Goal: Task Accomplishment & Management: Use online tool/utility

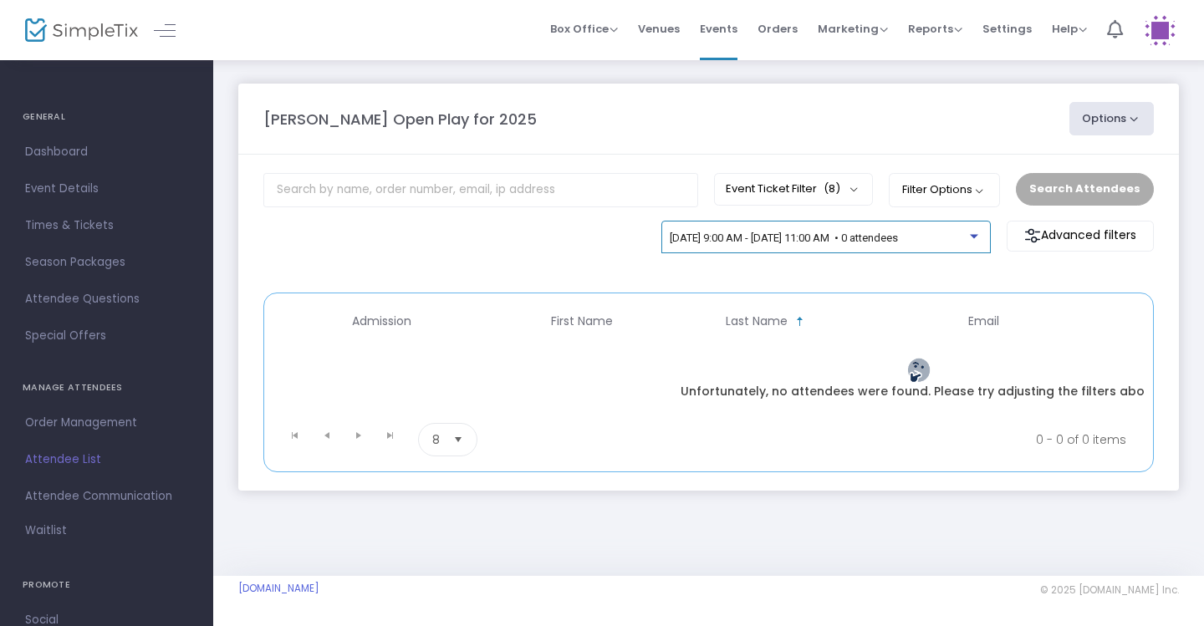
click at [898, 242] on span "[DATE] 9:00 AM - [DATE] 11:00 AM • 0 attendees" at bounding box center [784, 238] width 228 height 13
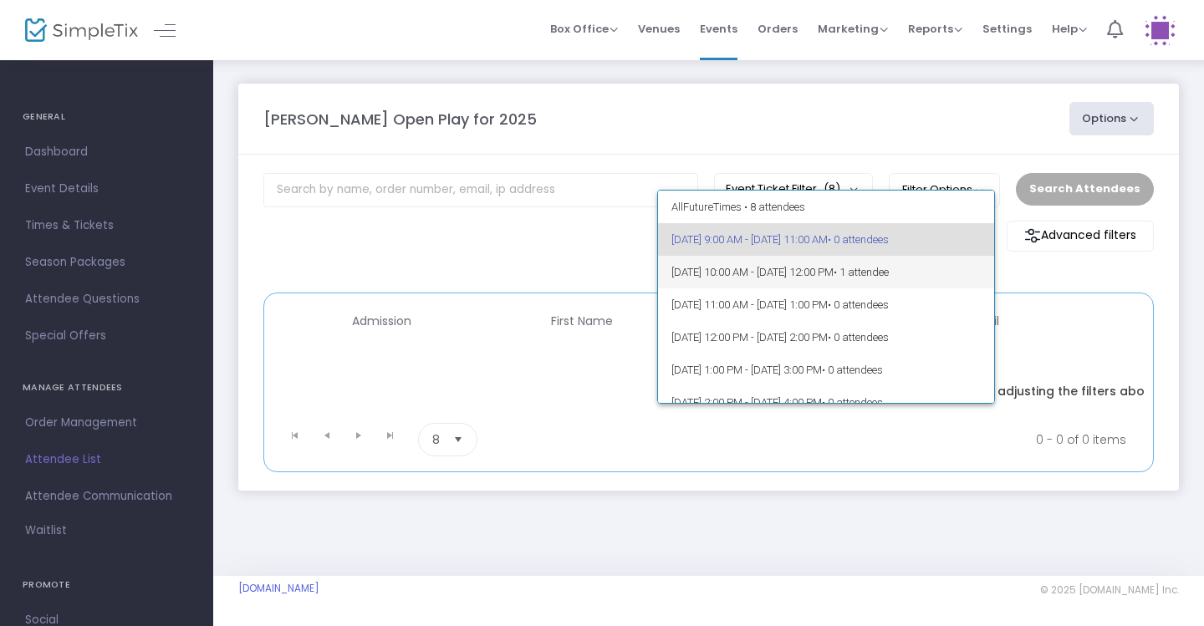
click at [941, 281] on span "9/25/2025 @ 10:00 AM - 9/25/2025 @ 12:00 PM • 1 attendee" at bounding box center [826, 272] width 310 height 33
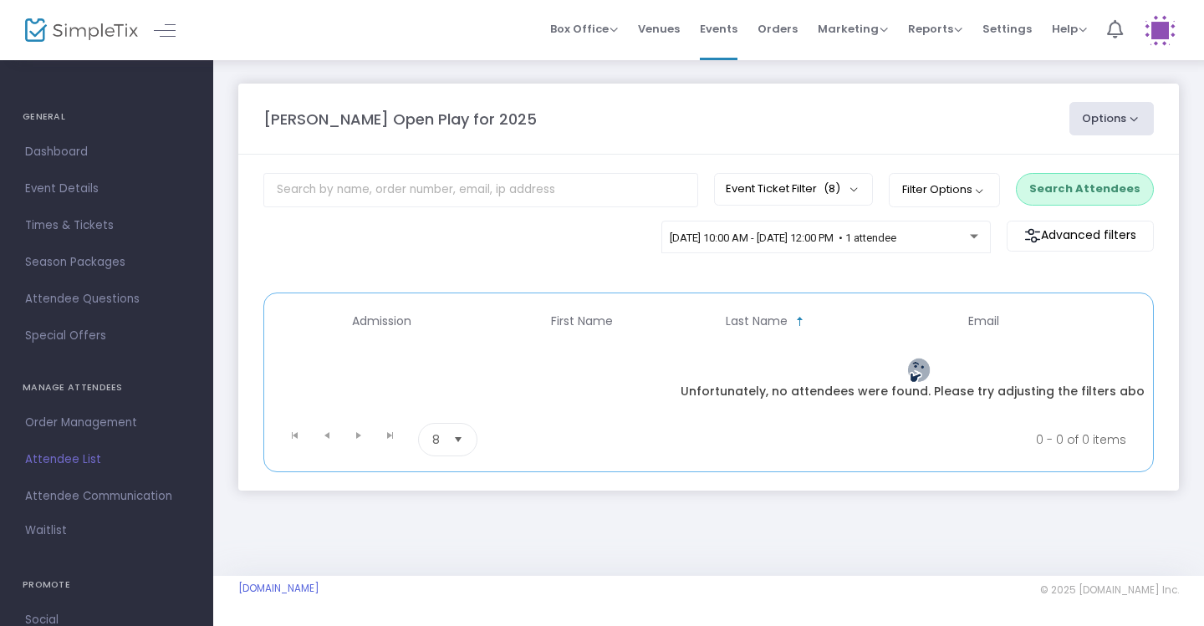
click at [1106, 180] on button "Search Attendees" at bounding box center [1085, 189] width 138 height 32
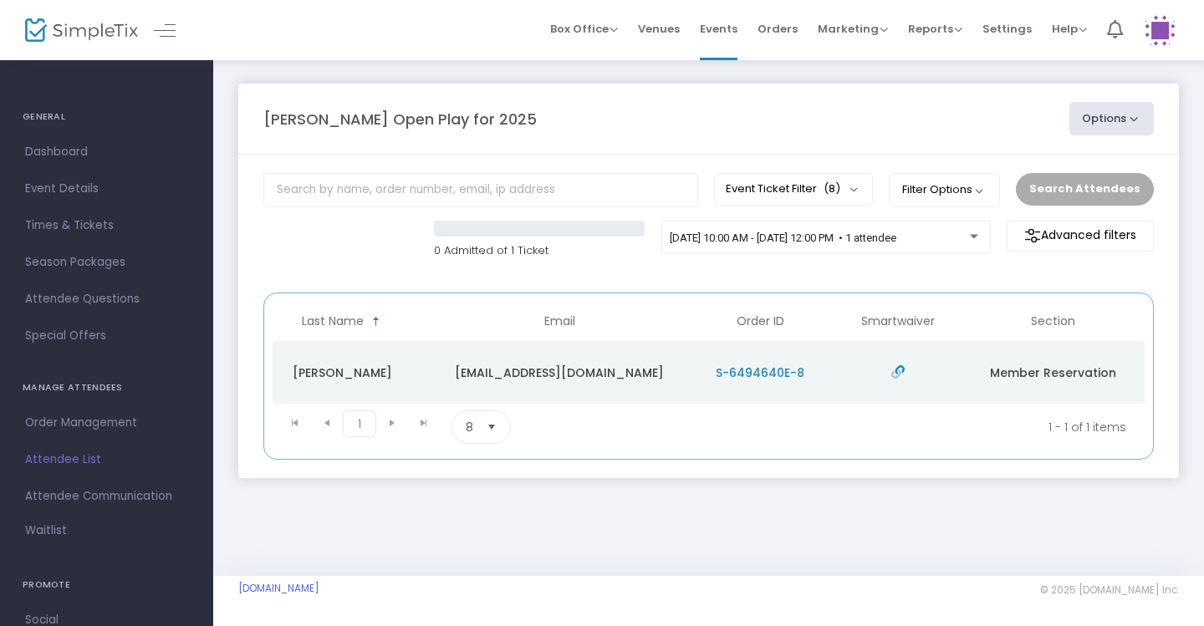
scroll to position [0, 424]
click at [936, 245] on div "9/25/2025 @ 10:00 AM - 9/25/2025 @ 12:00 PM • 1 attendee" at bounding box center [820, 238] width 300 height 13
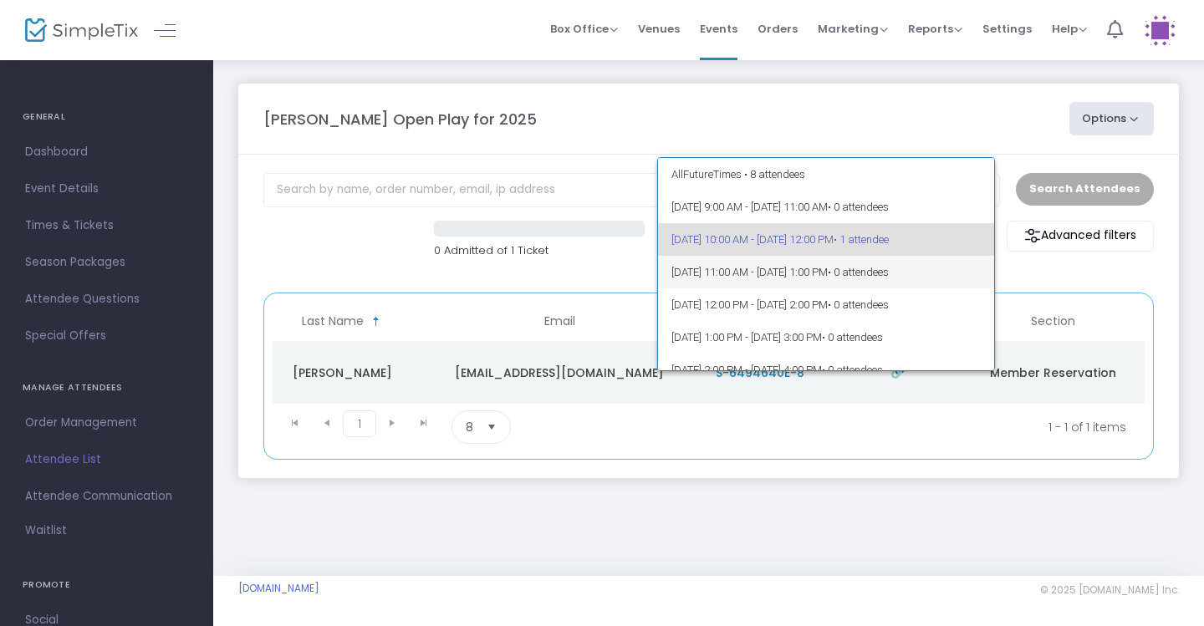
scroll to position [0, 0]
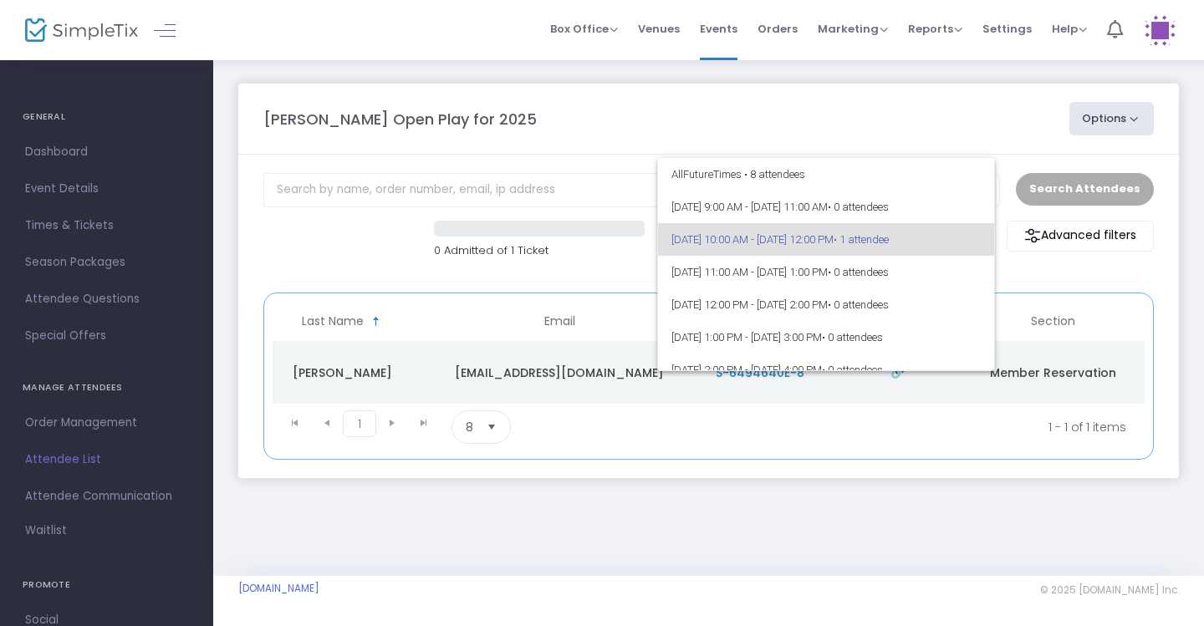
click at [890, 137] on div at bounding box center [602, 313] width 1204 height 626
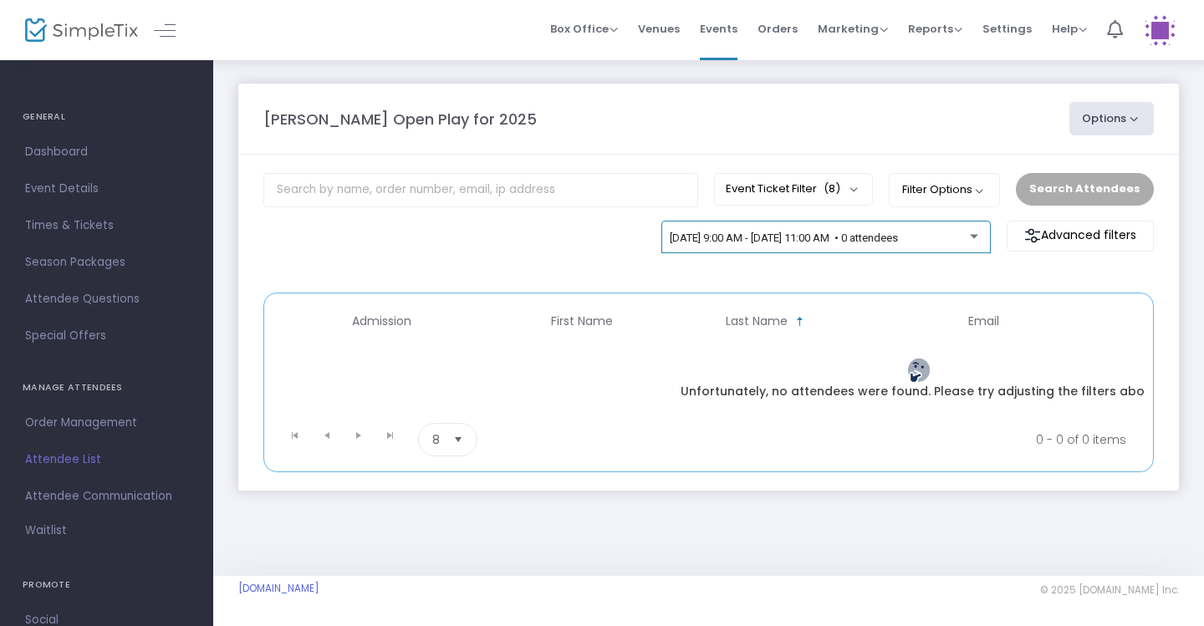
click at [919, 228] on div "[DATE] 9:00 AM - [DATE] 11:00 AM • 0 attendees" at bounding box center [825, 237] width 329 height 33
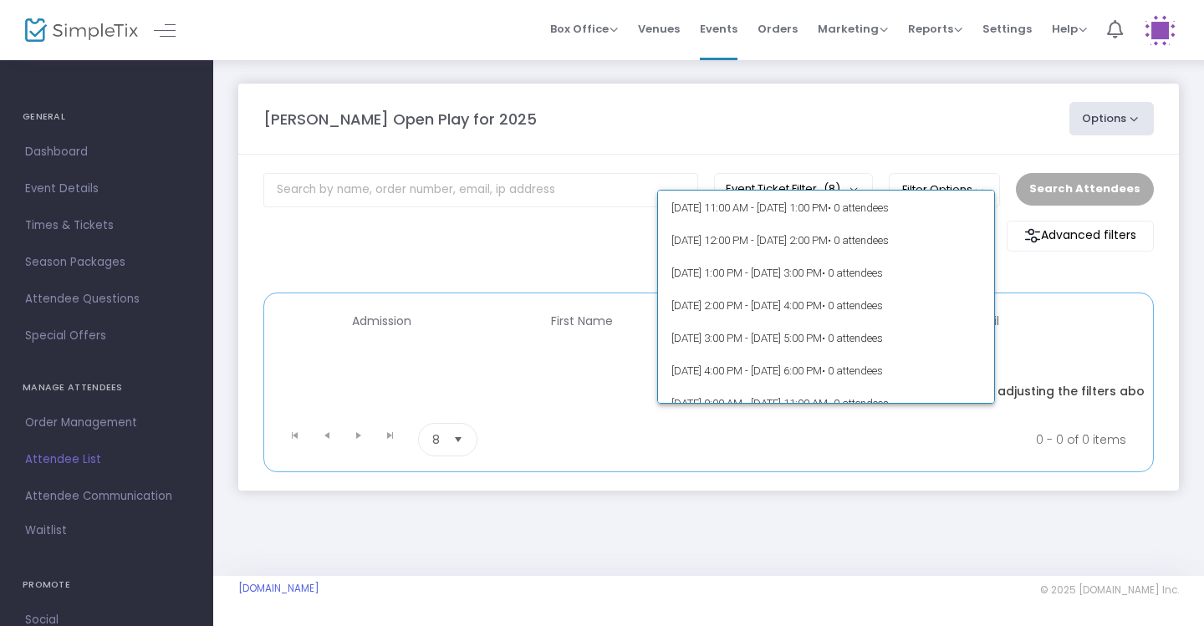
scroll to position [1383, 0]
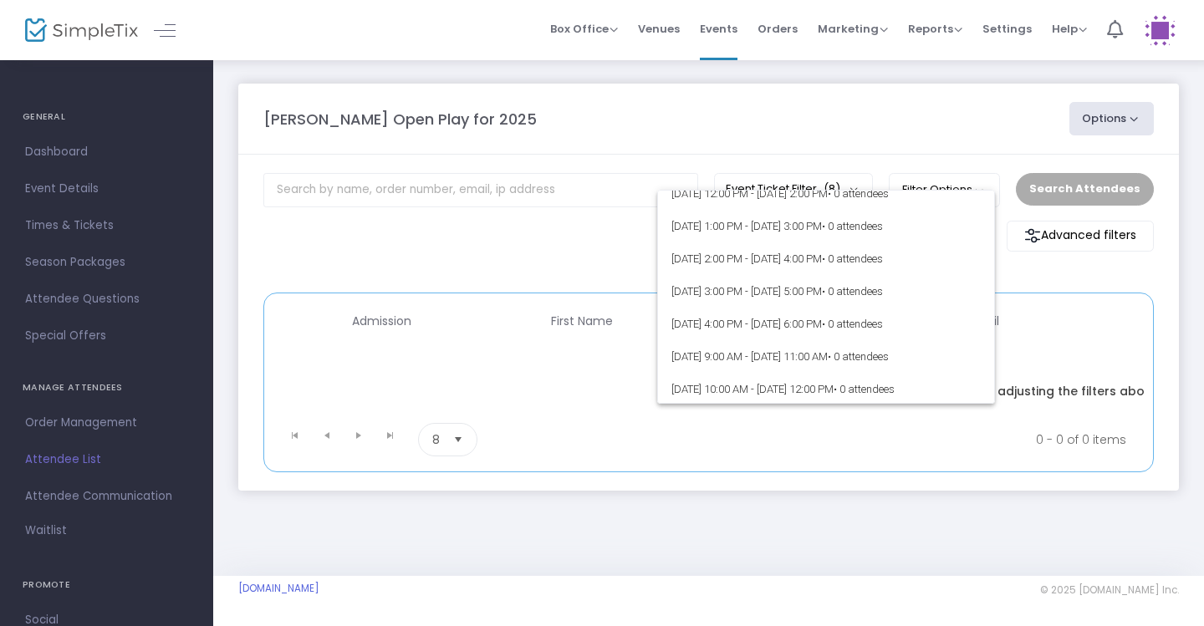
click at [858, 109] on div at bounding box center [602, 313] width 1204 height 626
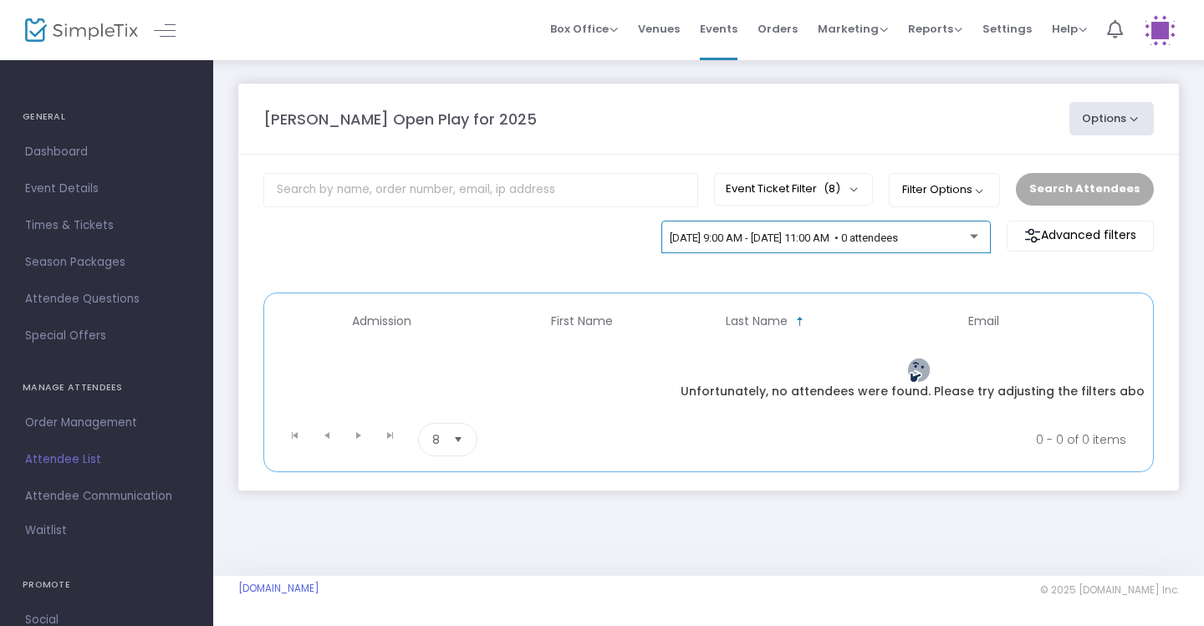
scroll to position [0, 0]
click at [898, 239] on span "[DATE] 9:00 AM - [DATE] 11:00 AM • 0 attendees" at bounding box center [784, 238] width 228 height 13
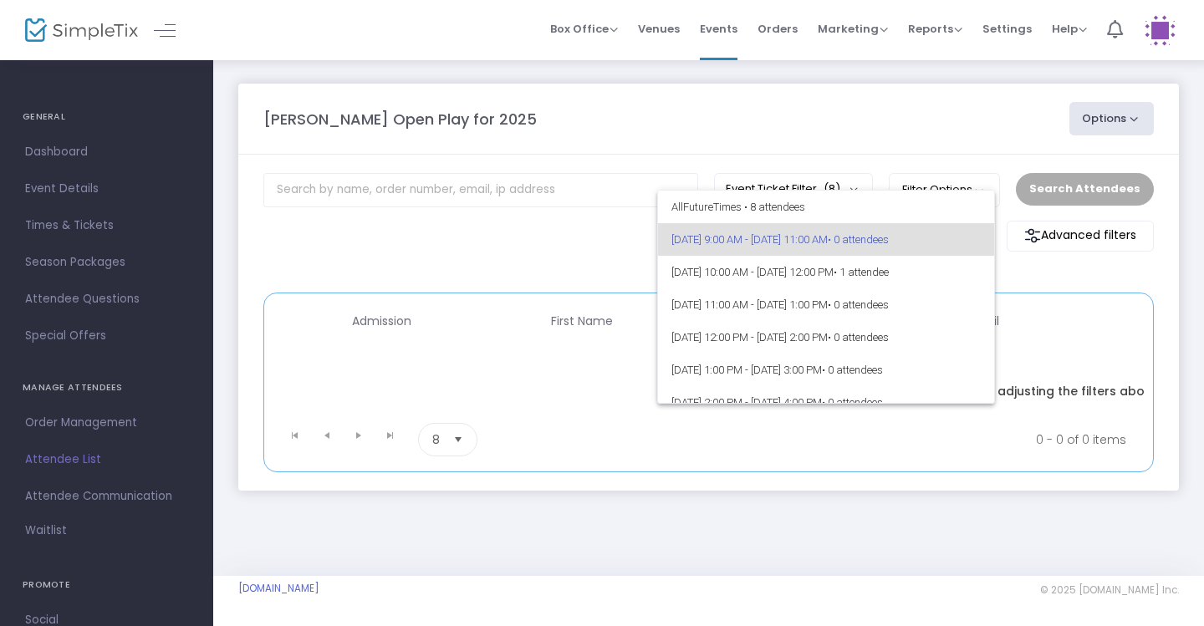
click at [985, 80] on div at bounding box center [602, 313] width 1204 height 626
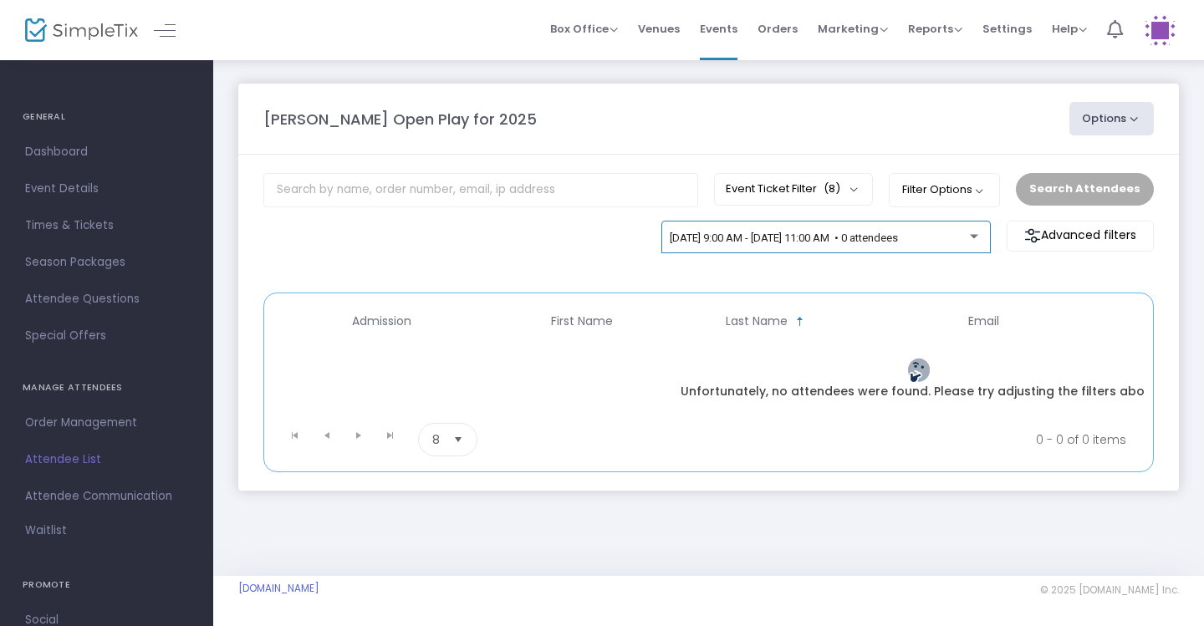
click at [898, 237] on span "[DATE] 9:00 AM - [DATE] 11:00 AM • 0 attendees" at bounding box center [784, 238] width 228 height 13
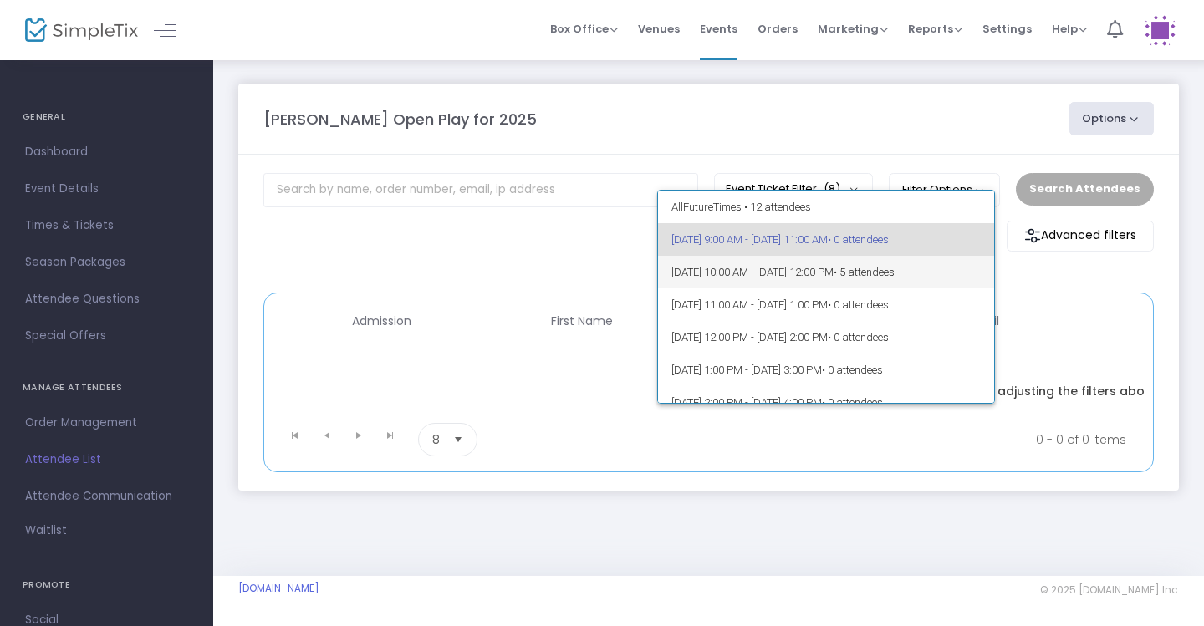
click at [893, 258] on span "[DATE] 10:00 AM - [DATE] 12:00 PM • 5 attendees" at bounding box center [826, 272] width 310 height 33
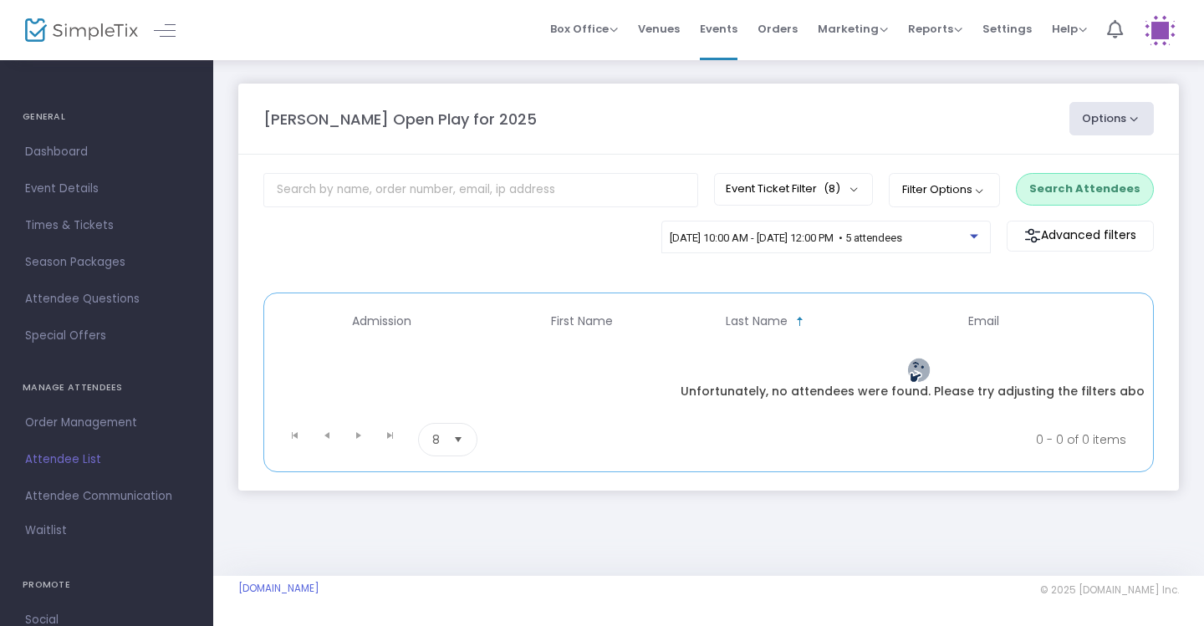
click at [1077, 188] on button "Search Attendees" at bounding box center [1085, 189] width 138 height 32
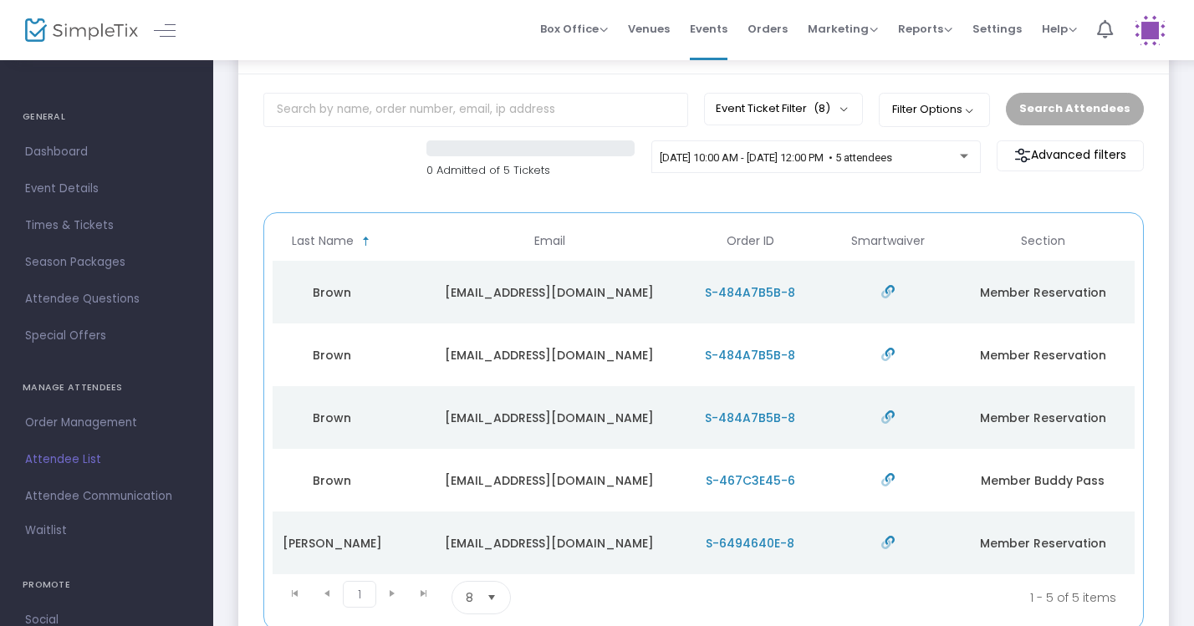
scroll to position [0, 434]
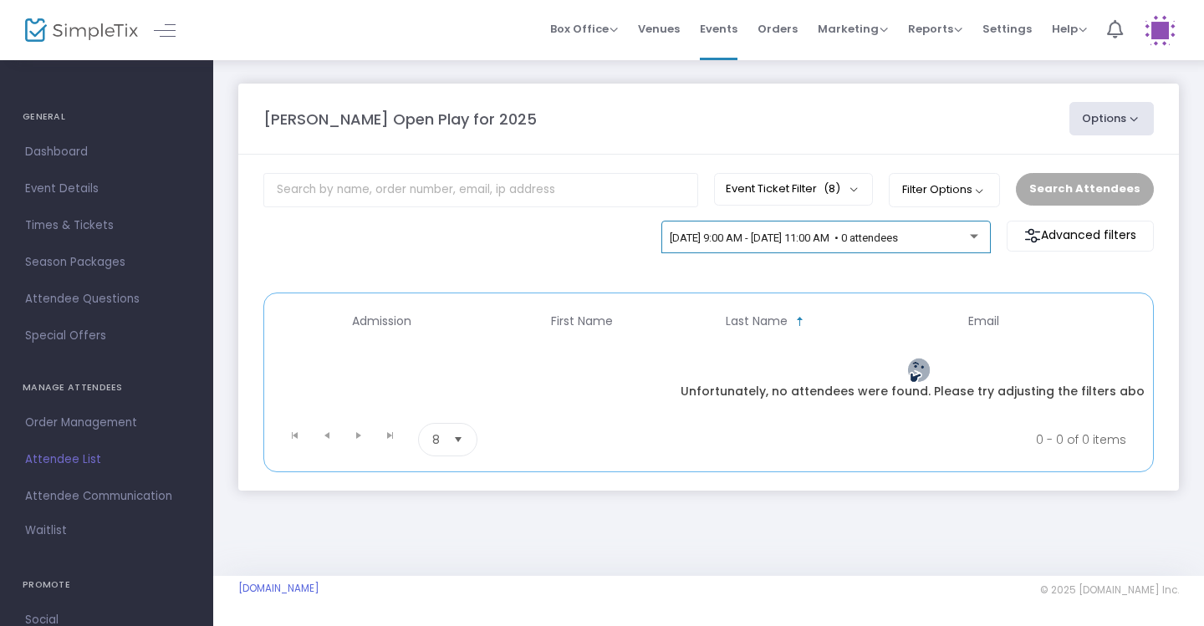
click at [929, 250] on div "[DATE] 9:00 AM - [DATE] 11:00 AM • 0 attendees" at bounding box center [826, 240] width 312 height 23
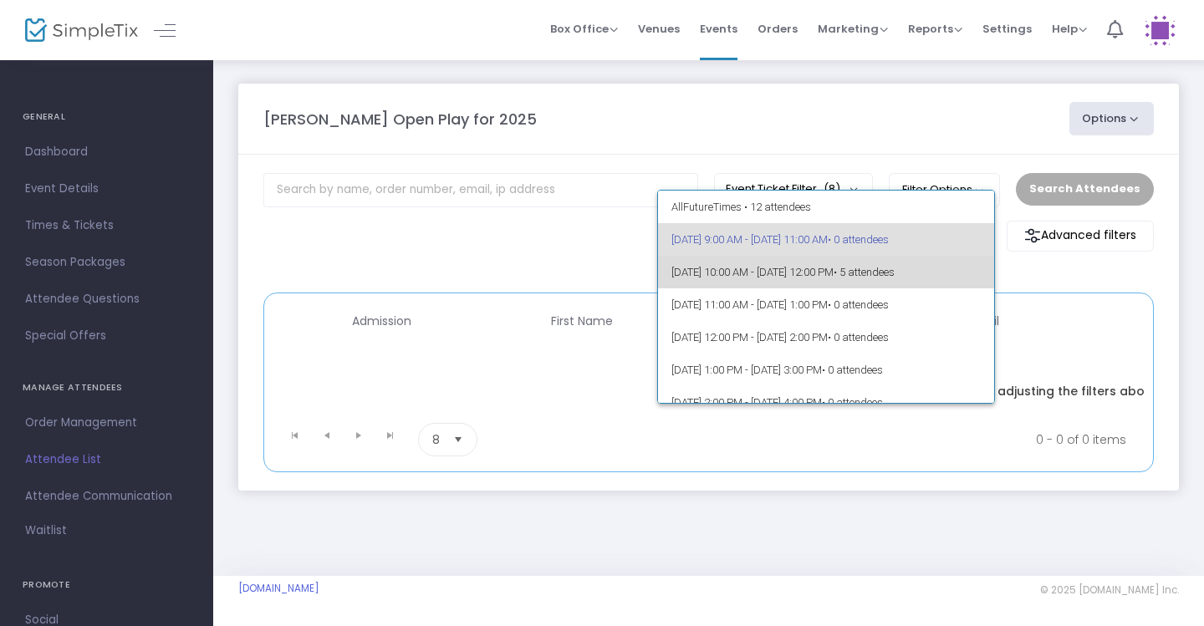
click at [895, 268] on span "• 5 attendees" at bounding box center [864, 272] width 61 height 13
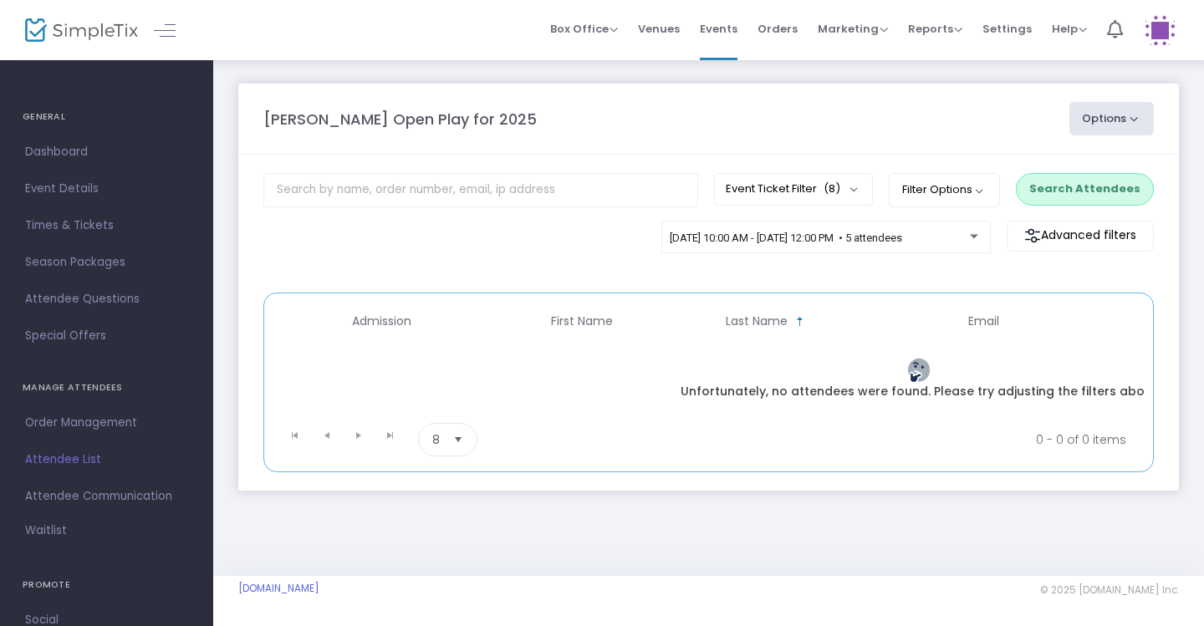
click at [1063, 190] on button "Search Attendees" at bounding box center [1085, 189] width 138 height 32
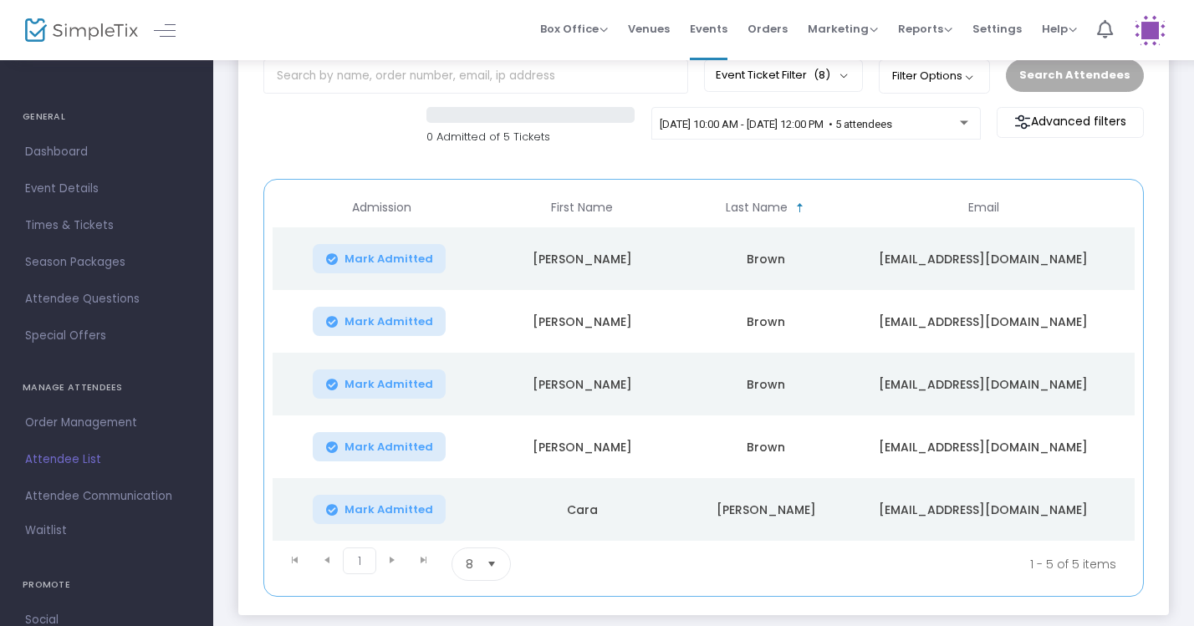
click at [672, 165] on m-panel-content "Event Ticket Filter (8) Select All General Admission: 1 year & older Additional…" at bounding box center [703, 328] width 931 height 574
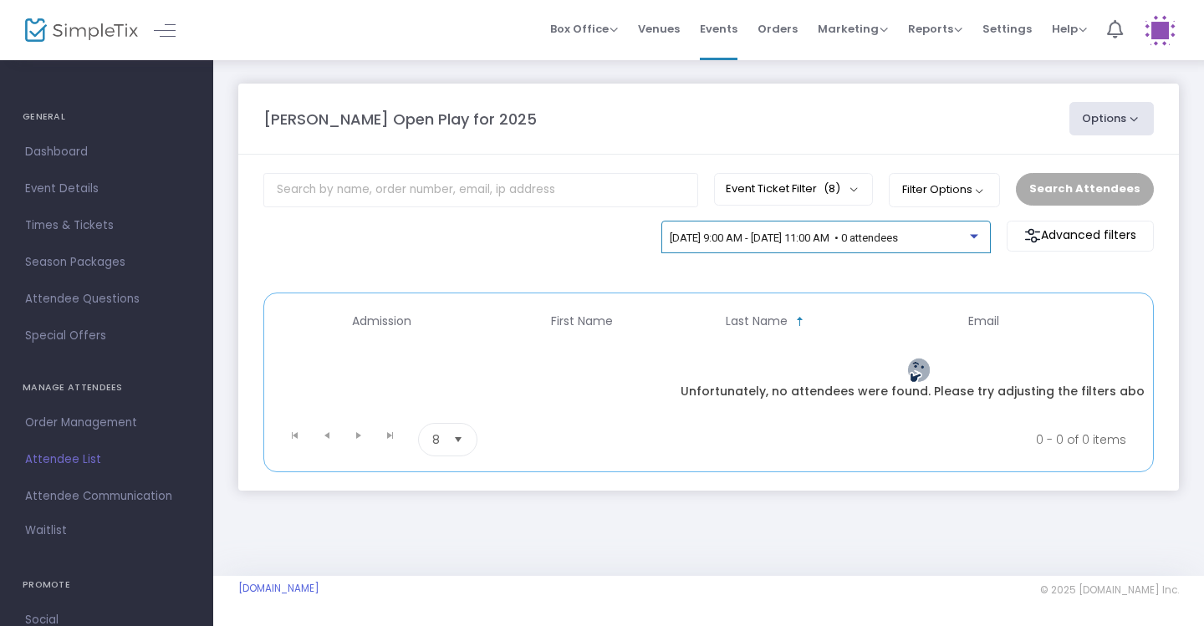
click at [974, 237] on div at bounding box center [974, 236] width 8 height 4
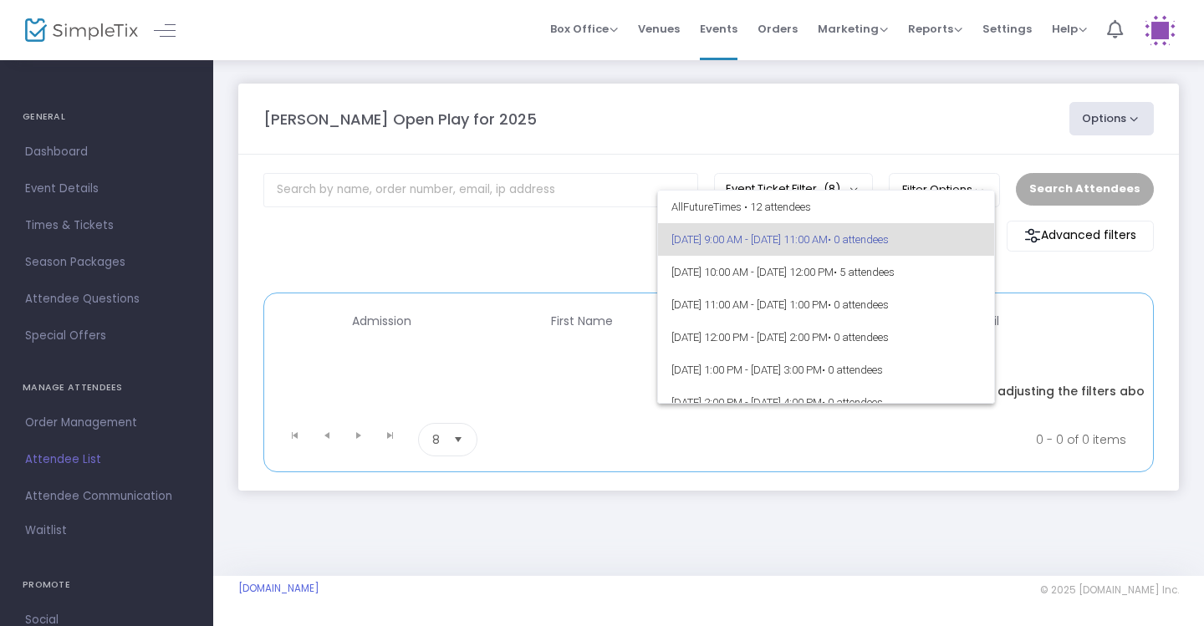
click at [739, 126] on div at bounding box center [602, 313] width 1204 height 626
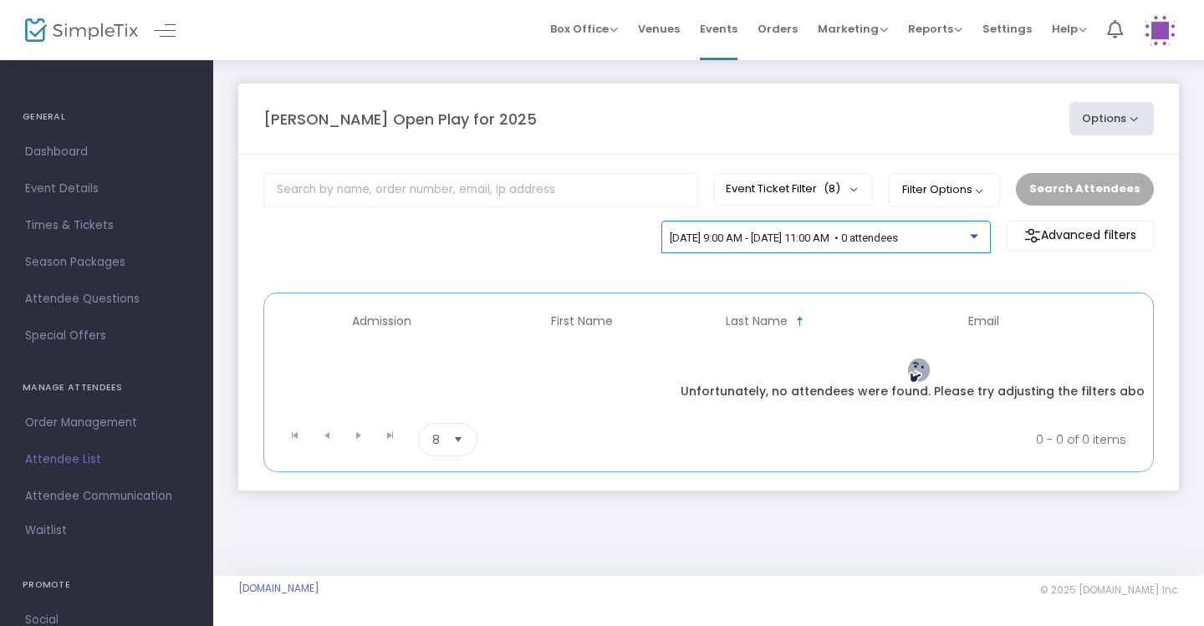
click at [898, 242] on span "[DATE] 9:00 AM - [DATE] 11:00 AM • 0 attendees" at bounding box center [784, 238] width 228 height 13
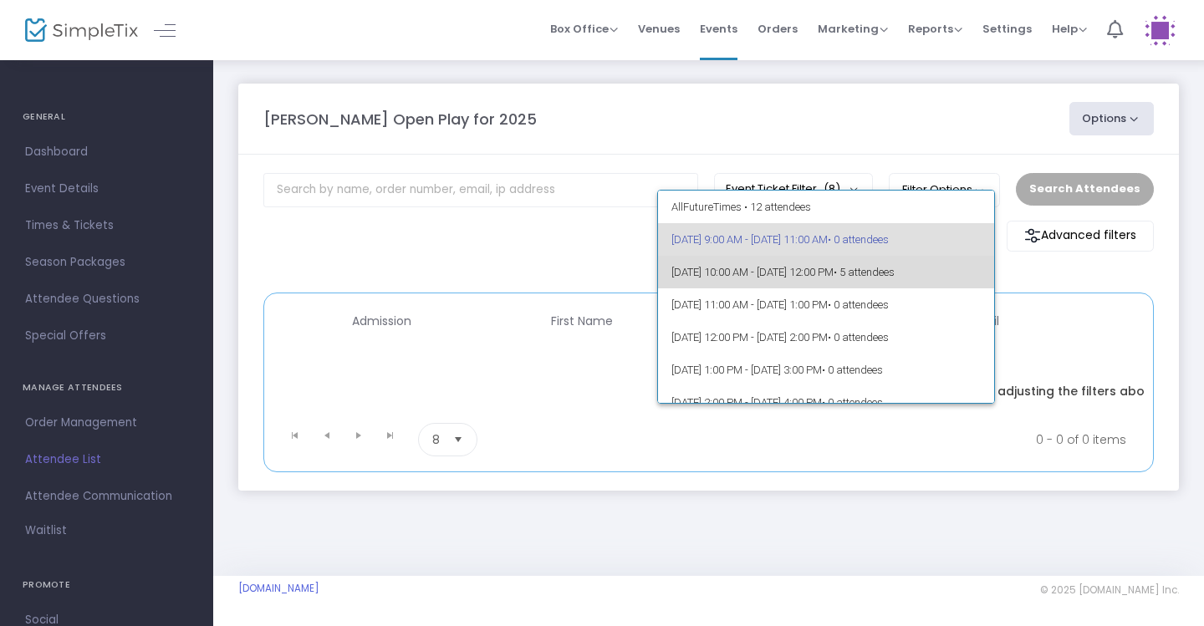
click at [895, 271] on span "• 5 attendees" at bounding box center [864, 272] width 61 height 13
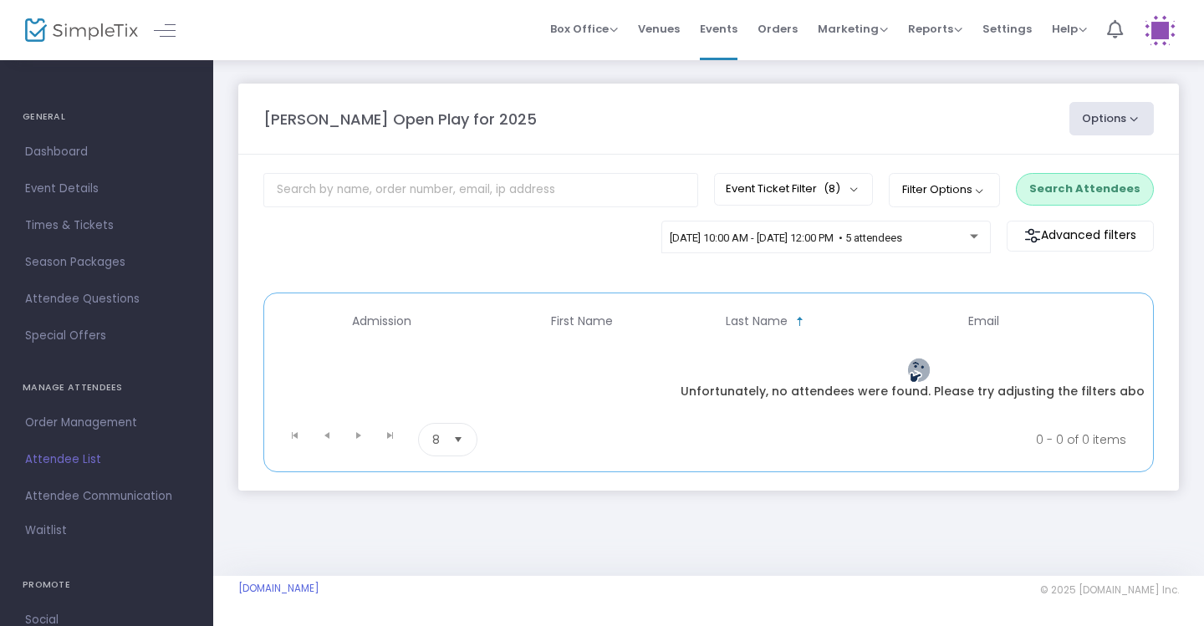
click at [1074, 181] on button "Search Attendees" at bounding box center [1085, 189] width 138 height 32
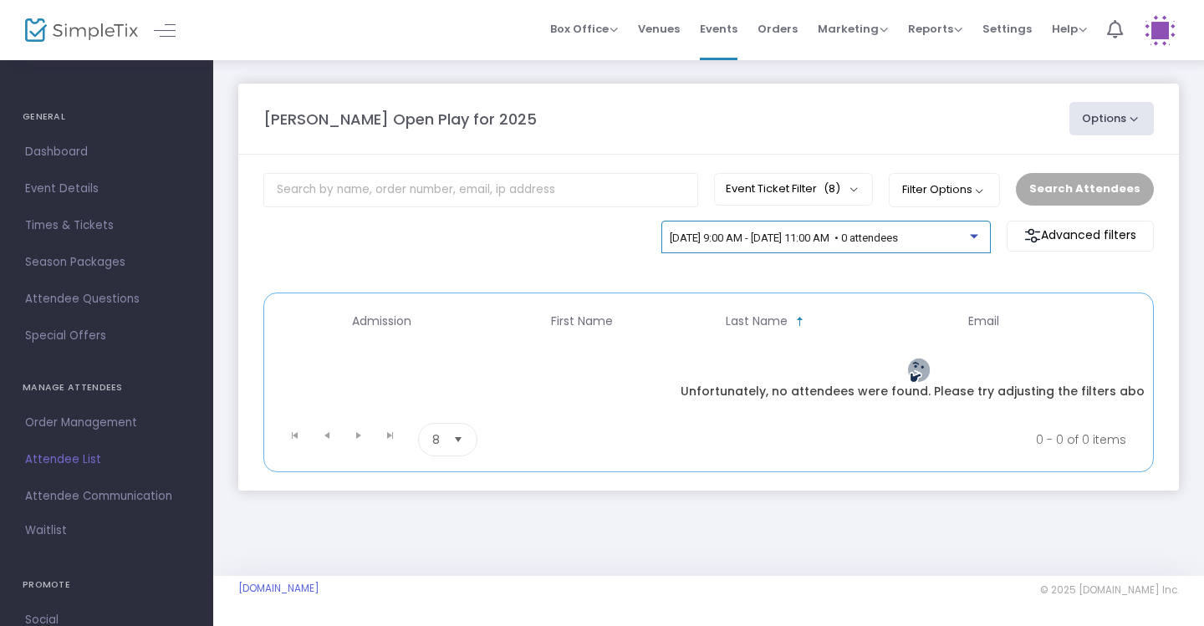
click at [869, 240] on span "[DATE] 9:00 AM - [DATE] 11:00 AM • 0 attendees" at bounding box center [784, 238] width 228 height 13
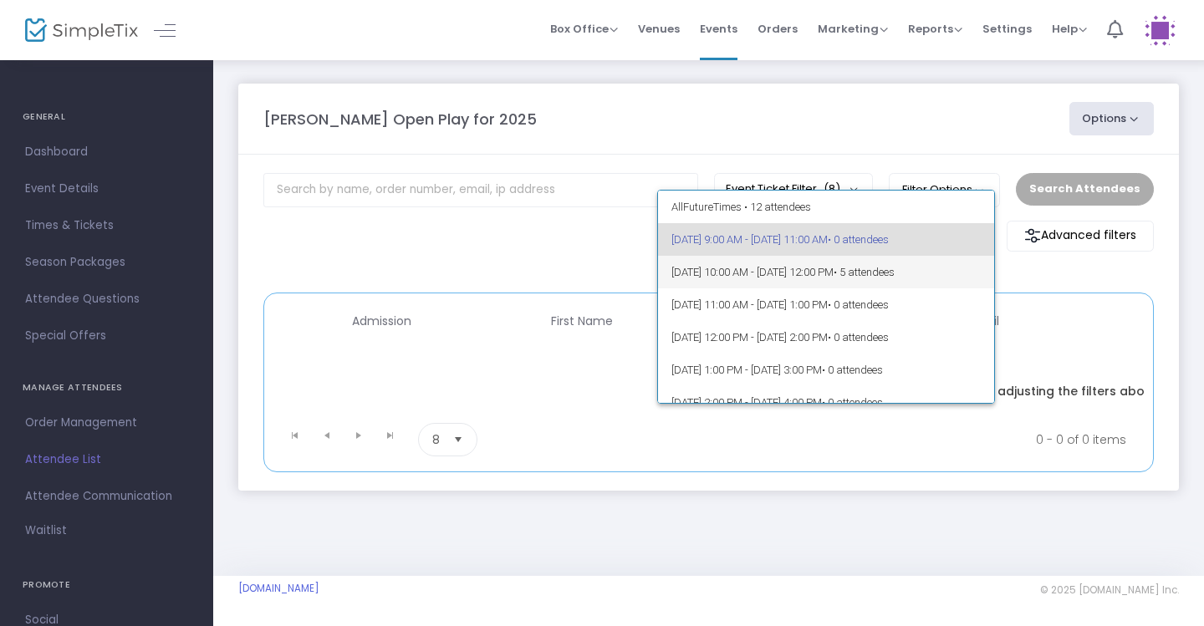
click at [885, 267] on span "[DATE] 10:00 AM - [DATE] 12:00 PM • 5 attendees" at bounding box center [826, 272] width 310 height 33
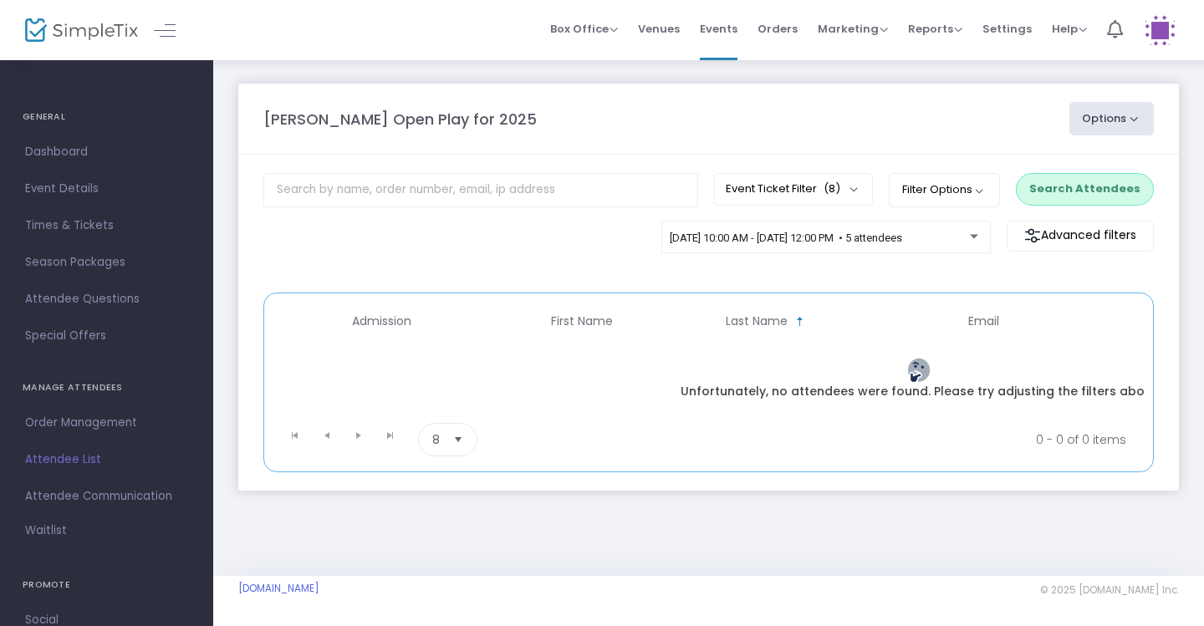
click at [1040, 193] on button "Search Attendees" at bounding box center [1085, 189] width 138 height 32
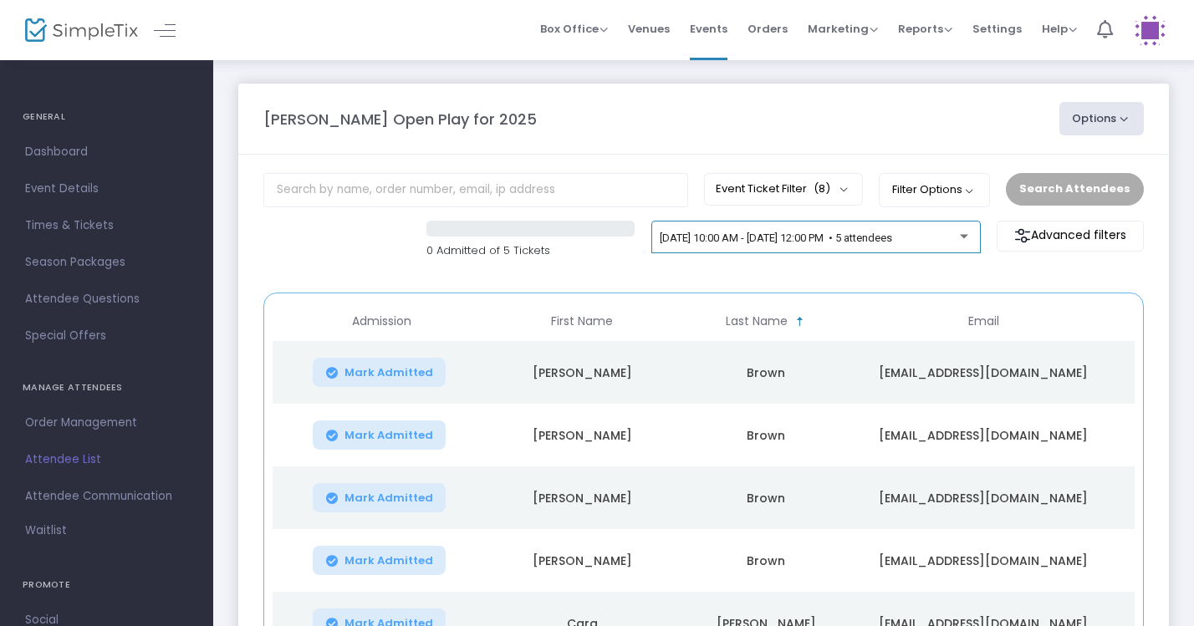
click at [824, 232] on div "[DATE] 10:00 AM - [DATE] 12:00 PM • 5 attendees" at bounding box center [816, 240] width 312 height 23
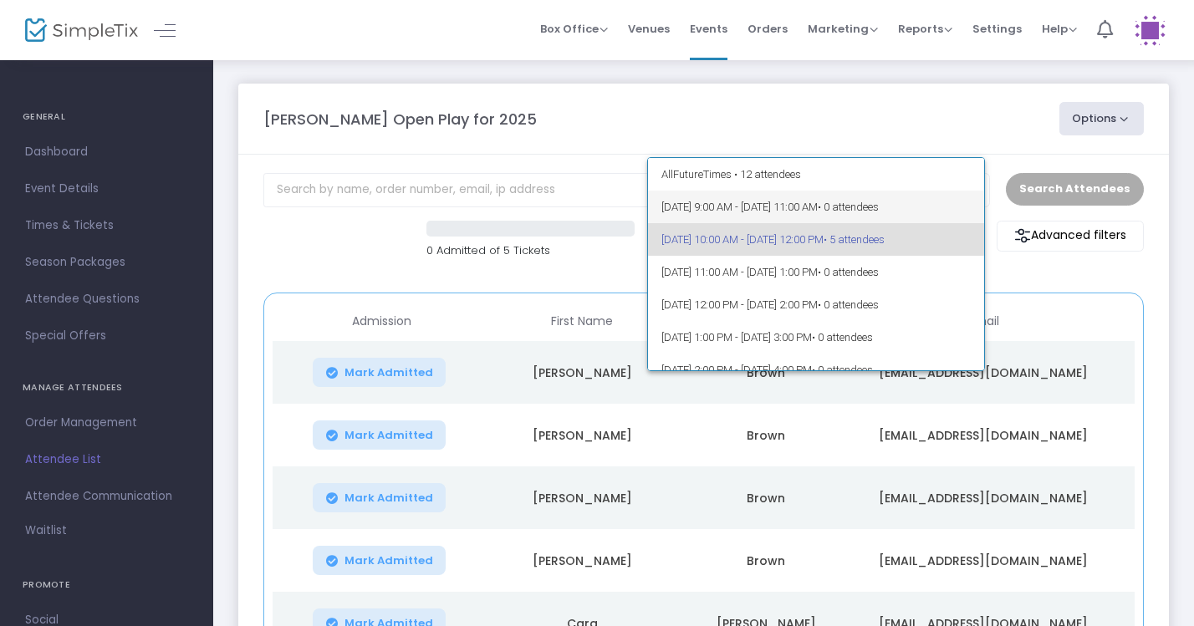
click at [831, 213] on span "9/25/2025 @ 9:00 AM - 9/25/2025 @ 11:00 AM • 0 attendees" at bounding box center [816, 207] width 310 height 33
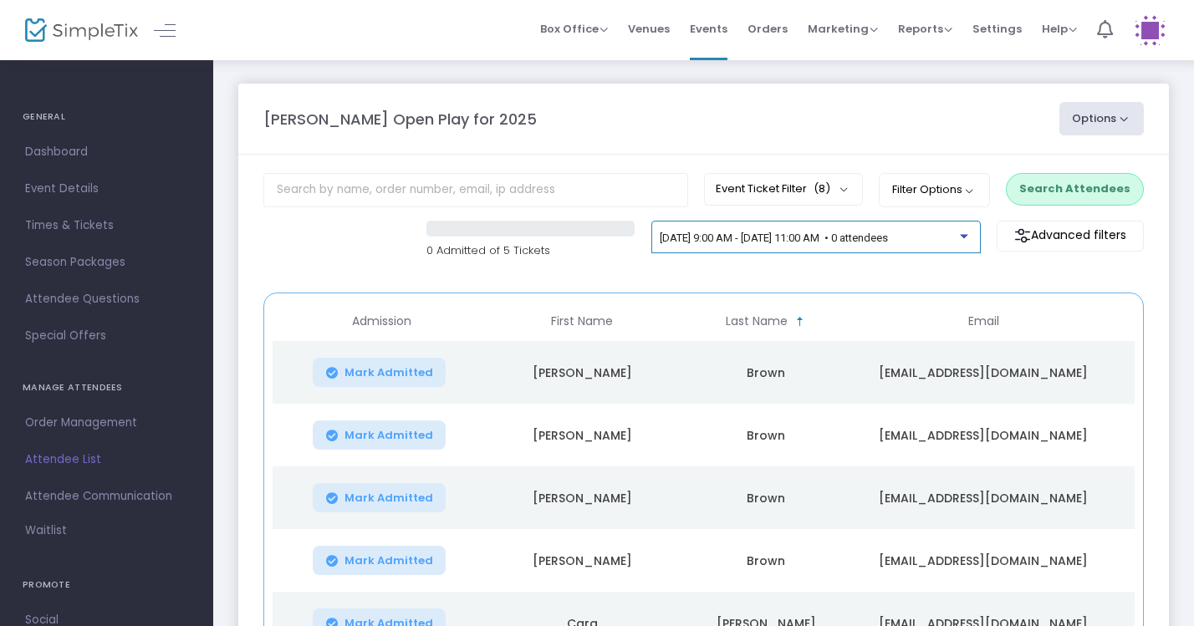
click at [835, 244] on span "[DATE] 9:00 AM - [DATE] 11:00 AM • 0 attendees" at bounding box center [774, 238] width 228 height 13
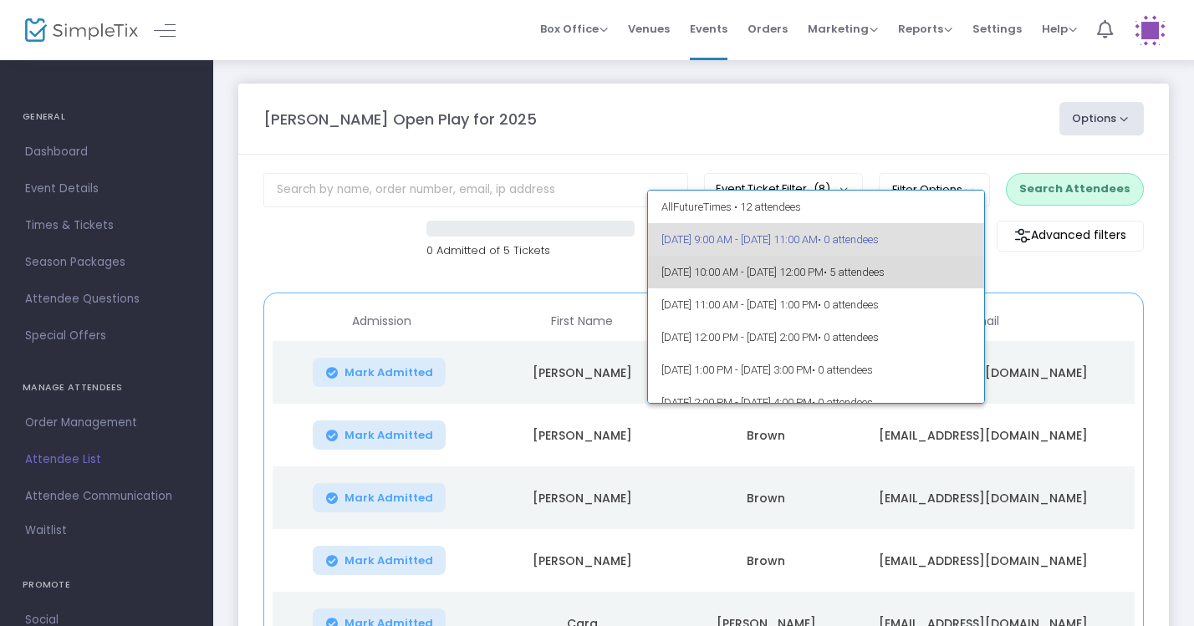
click at [836, 269] on span "[DATE] 10:00 AM - [DATE] 12:00 PM • 5 attendees" at bounding box center [816, 272] width 310 height 33
